Goal: Find specific page/section: Find specific page/section

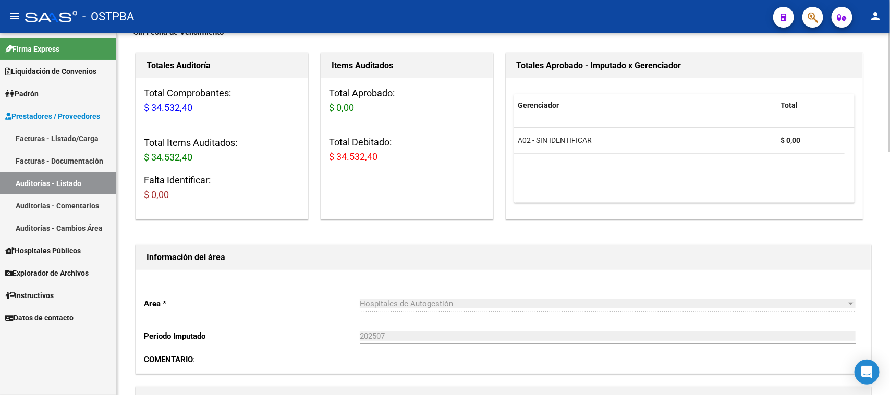
scroll to position [65, 0]
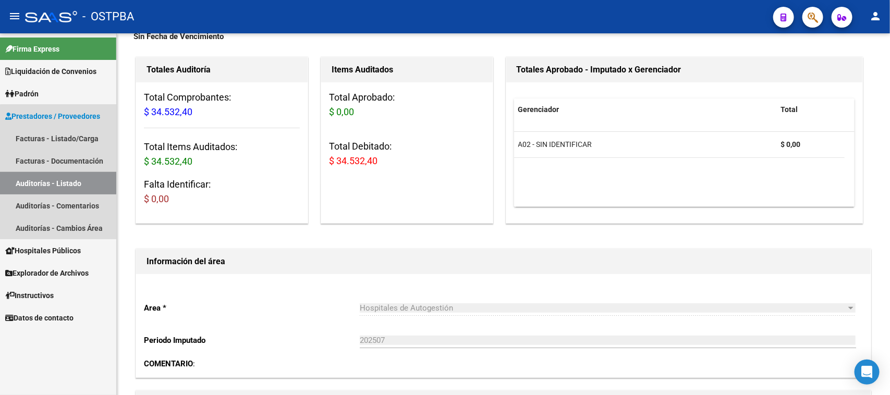
click at [90, 177] on link "Auditorías - Listado" at bounding box center [58, 183] width 116 height 22
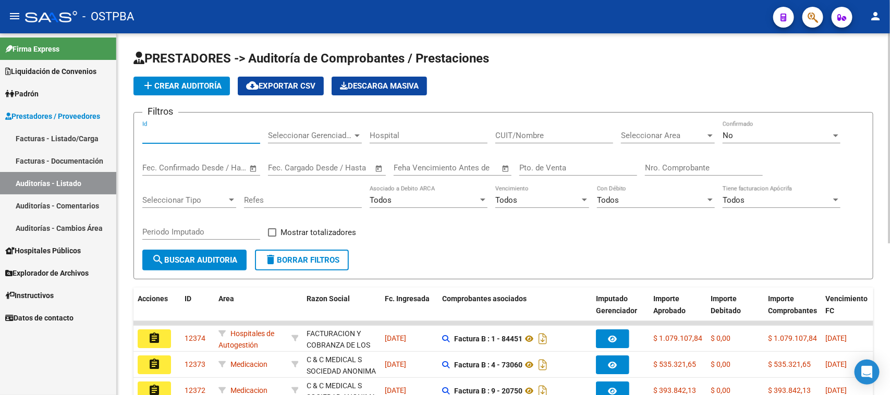
click at [165, 137] on input "Id" at bounding box center [201, 135] width 118 height 9
click at [715, 167] on input "Nro. Comprobante" at bounding box center [704, 167] width 118 height 9
type input "1"
type input "37907"
click at [729, 136] on span "No" at bounding box center [727, 135] width 10 height 9
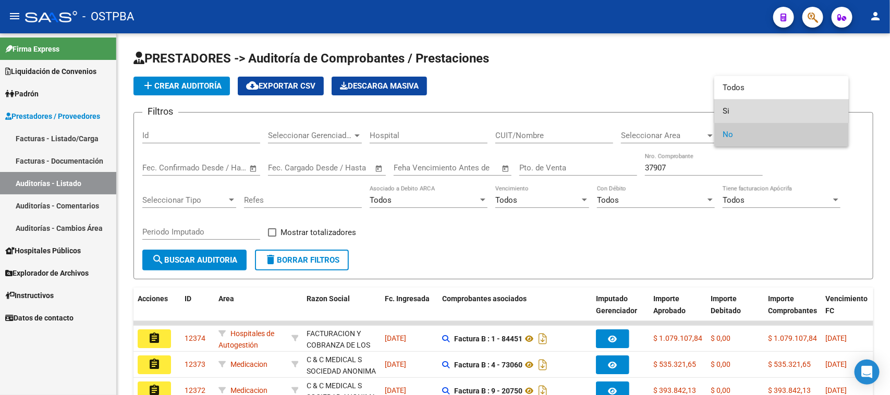
click at [723, 109] on span "Si" at bounding box center [781, 111] width 118 height 23
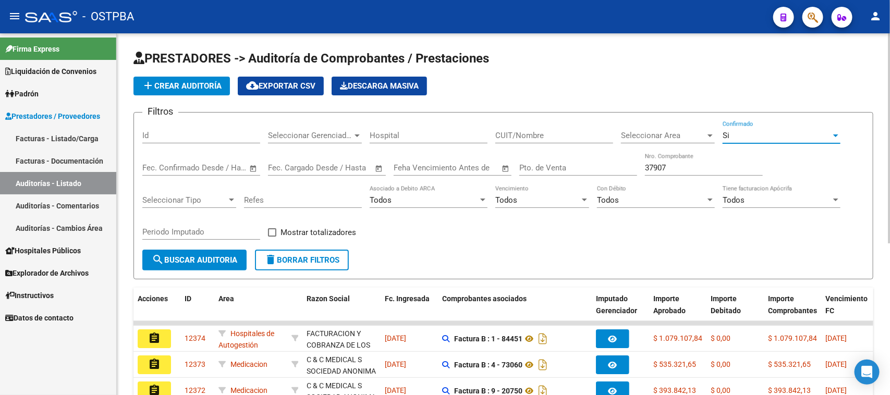
click at [186, 261] on span "search Buscar Auditoria" at bounding box center [194, 259] width 85 height 9
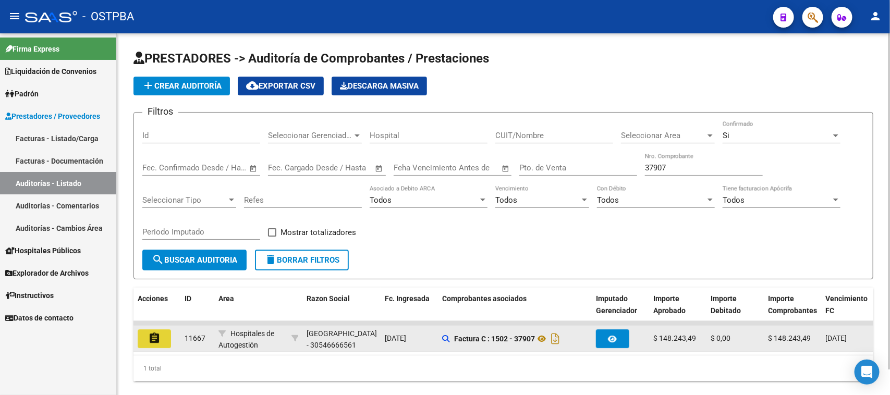
click at [146, 341] on button "assignment" at bounding box center [154, 338] width 33 height 19
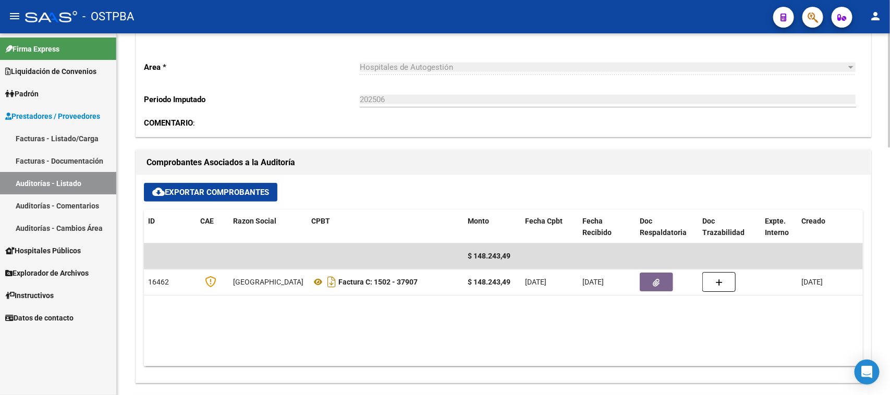
scroll to position [521, 0]
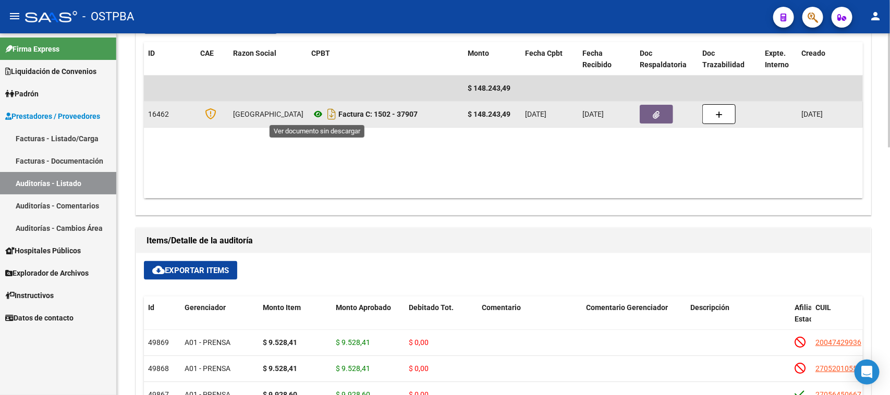
click at [318, 115] on icon at bounding box center [318, 114] width 14 height 13
